Goal: Information Seeking & Learning: Learn about a topic

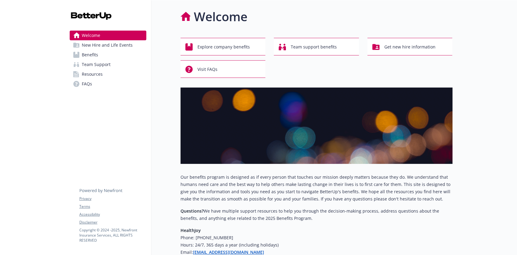
click at [101, 61] on span "Team Support" at bounding box center [96, 65] width 29 height 10
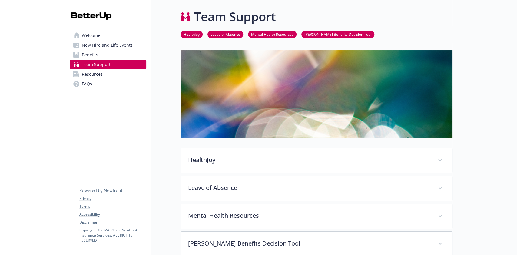
scroll to position [121, 0]
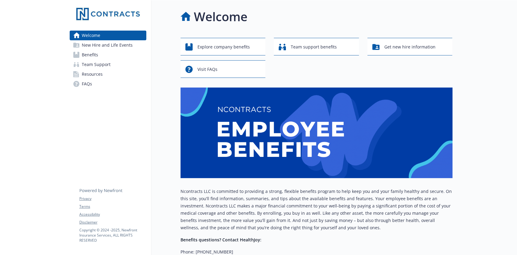
click at [97, 65] on span "Team Support" at bounding box center [96, 65] width 29 height 10
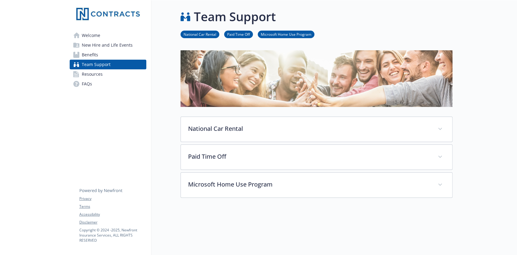
click at [97, 76] on span "Resources" at bounding box center [92, 74] width 21 height 10
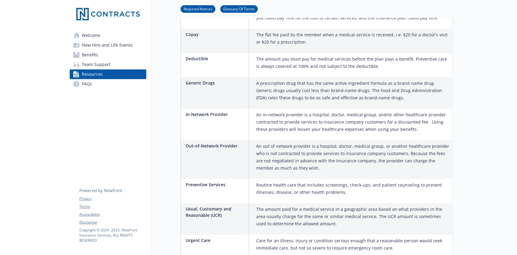
click at [100, 86] on link "FAQs" at bounding box center [108, 84] width 77 height 10
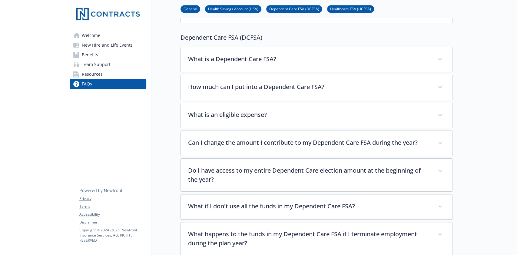
scroll to position [404, 0]
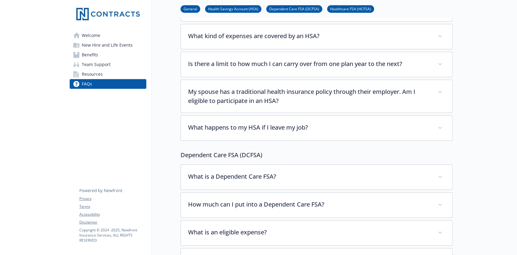
click at [94, 76] on span "Resources" at bounding box center [92, 74] width 21 height 10
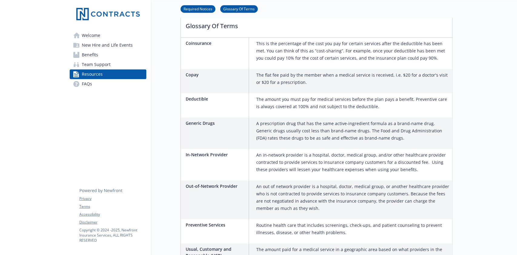
click at [99, 66] on span "Team Support" at bounding box center [96, 65] width 29 height 10
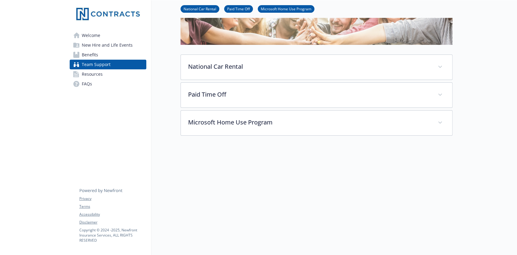
scroll to position [68, 0]
click at [81, 82] on link "FAQs" at bounding box center [108, 84] width 77 height 10
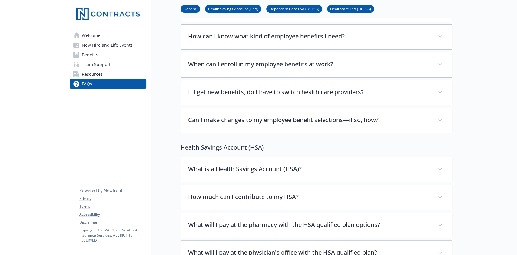
click at [89, 75] on span "Resources" at bounding box center [92, 74] width 21 height 10
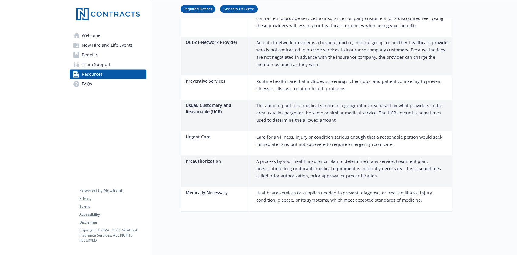
scroll to position [554, 0]
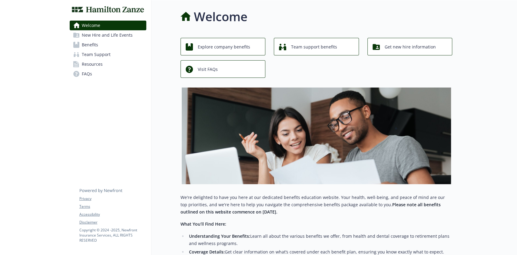
click at [91, 52] on span "Team Support" at bounding box center [96, 55] width 29 height 10
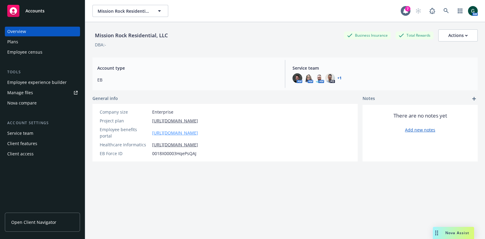
click at [198, 130] on link "https://app.newfront.com/employee/dc4fd179-4f50-4702-9eac-710890e5b60c" at bounding box center [175, 133] width 46 height 6
drag, startPoint x: 306, startPoint y: 1, endPoint x: 230, endPoint y: 63, distance: 98.8
click at [230, 63] on div "Account type EB" at bounding box center [187, 74] width 190 height 28
click at [198, 130] on link "https://app.newfront.com/employee/dc4fd179-4f50-4702-9eac-710890e5b60c" at bounding box center [175, 133] width 46 height 6
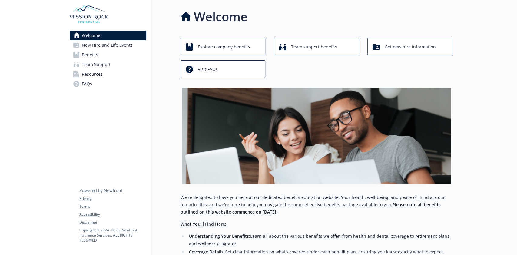
click at [81, 64] on link "Team Support" at bounding box center [108, 65] width 77 height 10
click at [99, 54] on link "Benefits" at bounding box center [108, 55] width 77 height 10
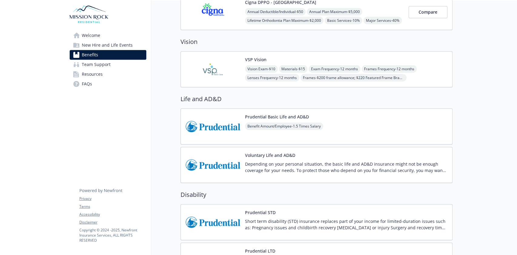
click at [120, 61] on link "Team Support" at bounding box center [108, 65] width 77 height 10
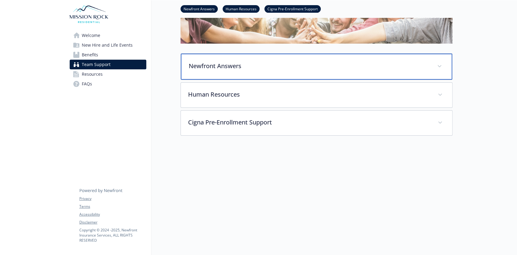
click at [394, 61] on p "Newfront Answers" at bounding box center [309, 65] width 241 height 9
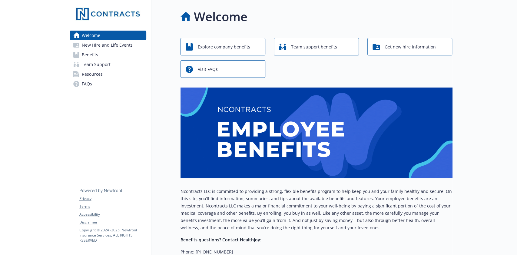
click at [89, 55] on span "Benefits" at bounding box center [90, 55] width 16 height 10
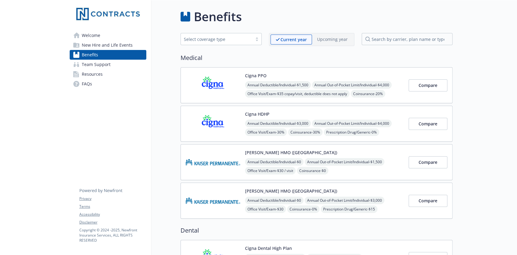
click at [111, 71] on link "Resources" at bounding box center [108, 74] width 77 height 10
